Goal: Transaction & Acquisition: Purchase product/service

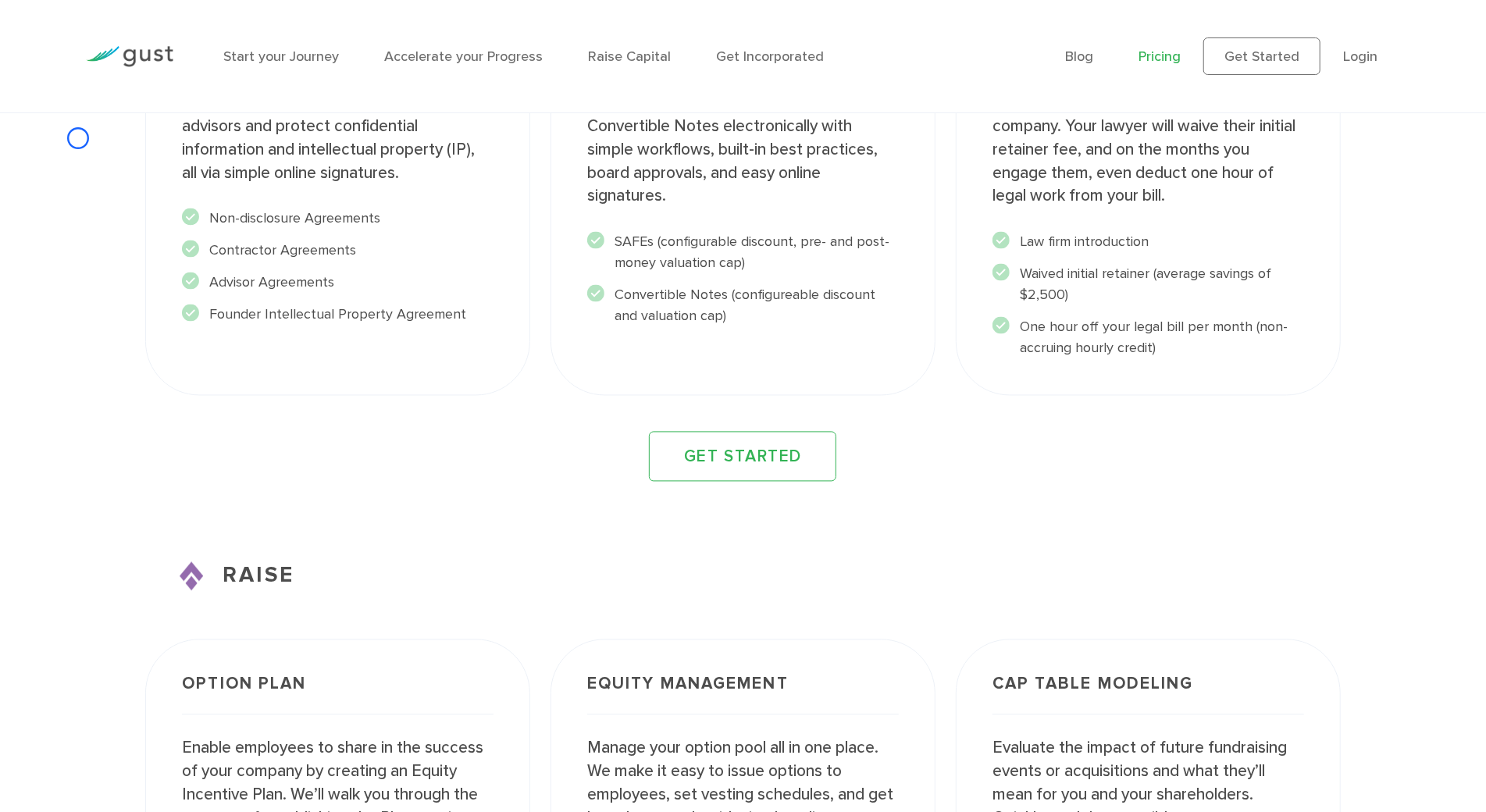
scroll to position [2236, 0]
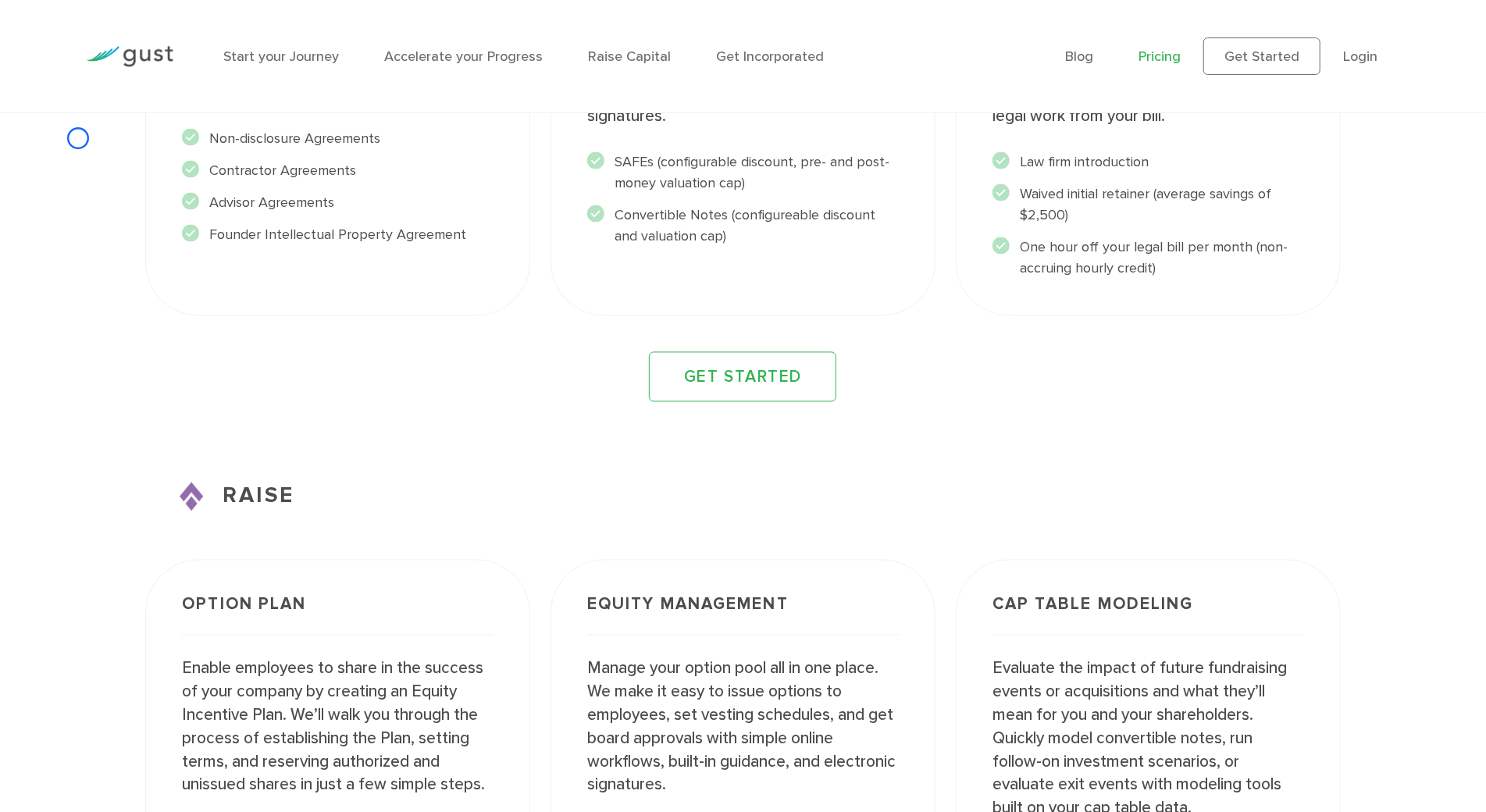
click at [117, 111] on div "Start your Journey Accelerate your Progress Raise Capital Get Incorporated Blog…" at bounding box center [743, 56] width 1337 height 112
click at [116, 83] on div at bounding box center [129, 56] width 111 height 69
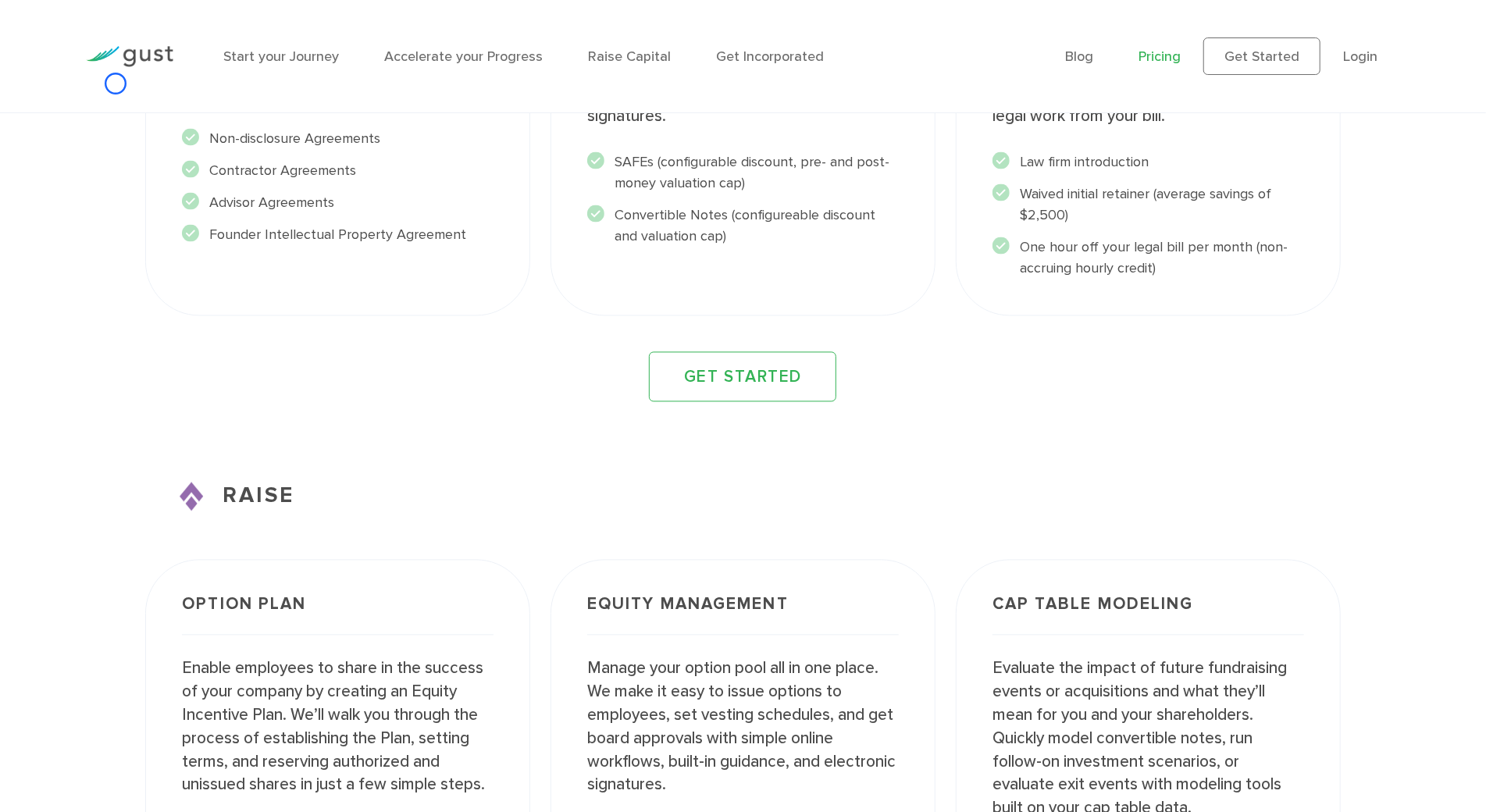
scroll to position [563, 0]
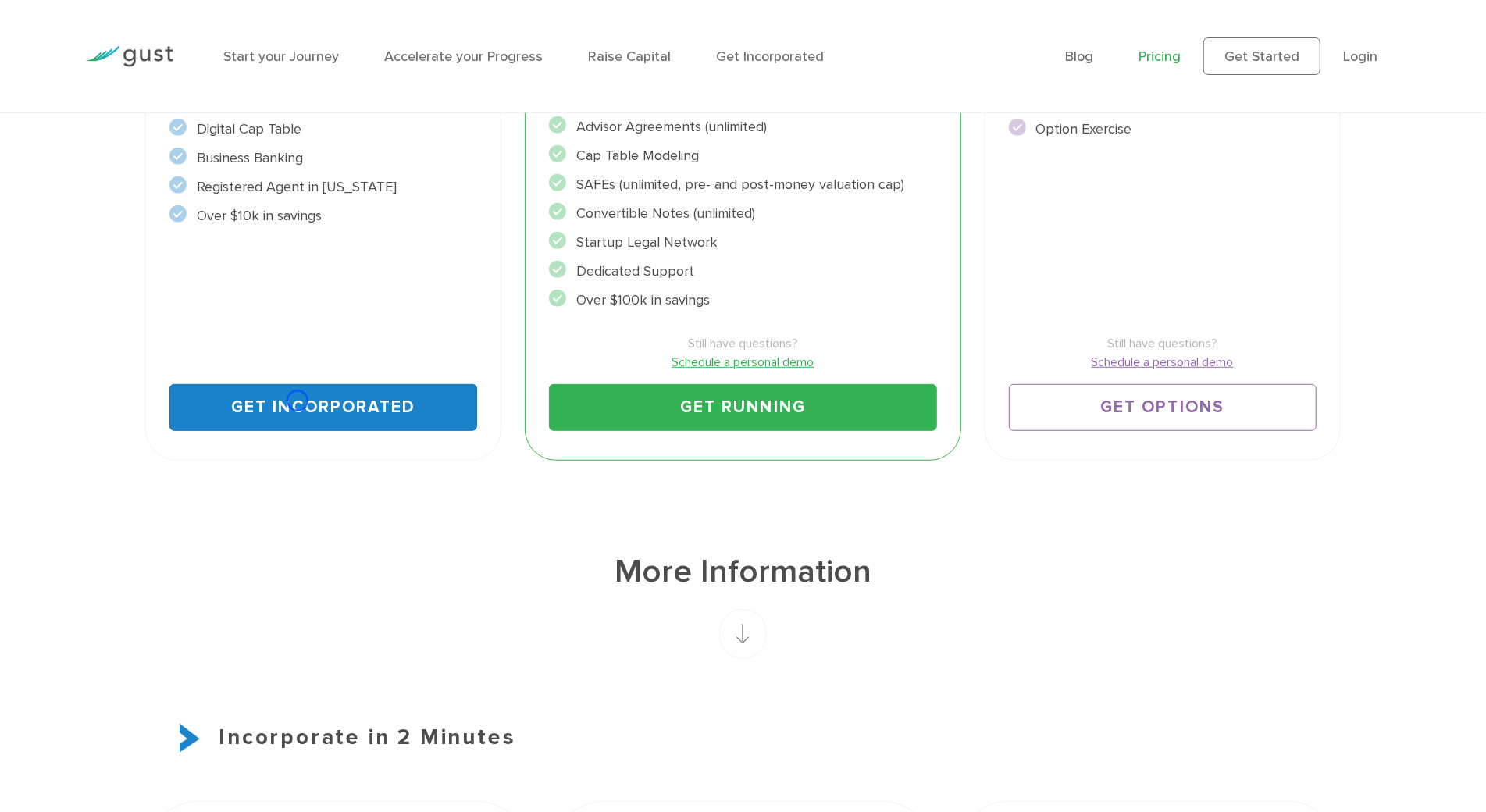
click at [298, 400] on link "Get Incorporated" at bounding box center [323, 407] width 308 height 47
